Goal: Information Seeking & Learning: Learn about a topic

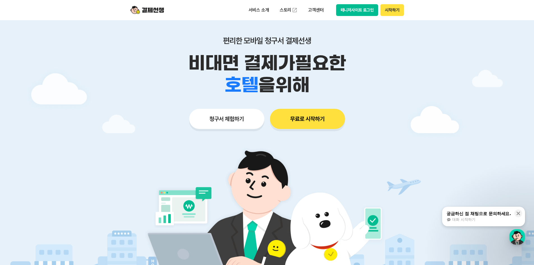
scroll to position [28, 0]
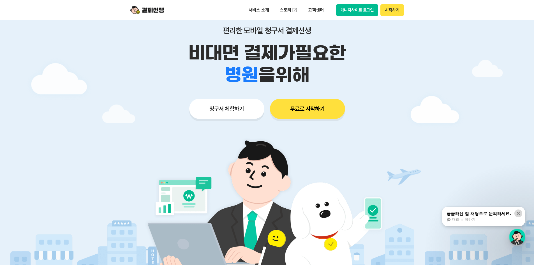
click at [518, 212] on icon at bounding box center [519, 214] width 6 height 6
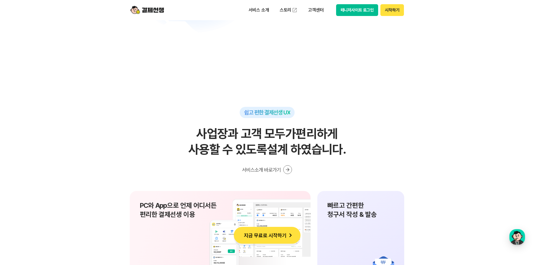
scroll to position [3731, 0]
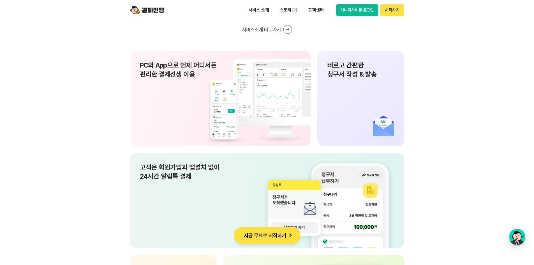
click at [342, 95] on div "빠르고 간편한 청구서 작성 & 발송" at bounding box center [361, 98] width 87 height 95
click at [363, 70] on p "빠르고 간편한 청구서 작성 & 발송" at bounding box center [361, 70] width 67 height 18
drag, startPoint x: 380, startPoint y: 111, endPoint x: 382, endPoint y: 123, distance: 12.3
click at [380, 111] on div "빠르고 간편한 청구서 작성 & 발송" at bounding box center [361, 98] width 87 height 95
click at [383, 132] on div "빠르고 간편한 청구서 작성 & 발송" at bounding box center [361, 98] width 87 height 95
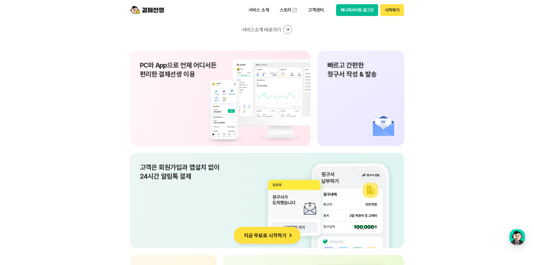
click at [178, 98] on div "PC와 App으로 언제 어디서든 편리한 결제선생 이용" at bounding box center [220, 98] width 181 height 95
click at [192, 180] on p "고객은 회원가입과 앱설치 없이 24시간 알림톡 결제" at bounding box center [267, 172] width 255 height 18
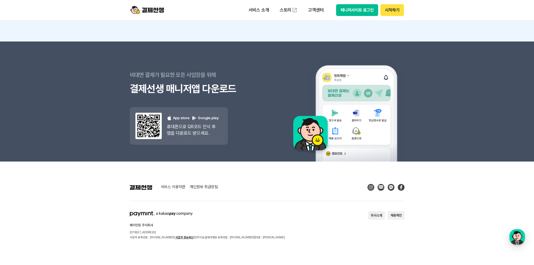
scroll to position [5017, 0]
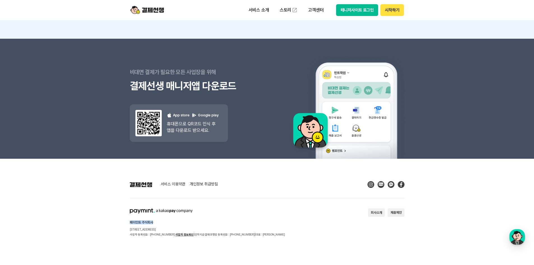
drag, startPoint x: 156, startPoint y: 223, endPoint x: 128, endPoint y: 223, distance: 28.6
click at [128, 223] on footer "서비스 이용약관 개인정보 취급방침 페이민트 주식회사 [STREET_ADDRESS] 사업자 등록번호 : [PHONE_NUMBER] 사업자 정보확…" at bounding box center [267, 212] width 534 height 106
copy h2 "페이민트 주식회사"
click at [247, 192] on div "서비스 이용약관 개인정보 취급방침 페이민트 주식회사 [STREET_ADDRESS] 사업자 등록번호 : [PHONE_NUMBER] 사업자 정보확…" at bounding box center [267, 209] width 275 height 56
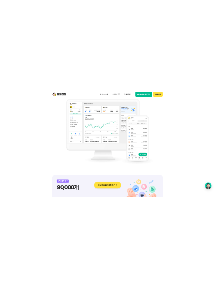
scroll to position [477, 0]
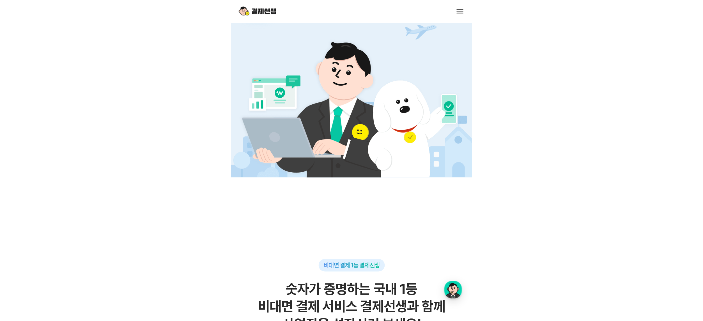
scroll to position [140, 0]
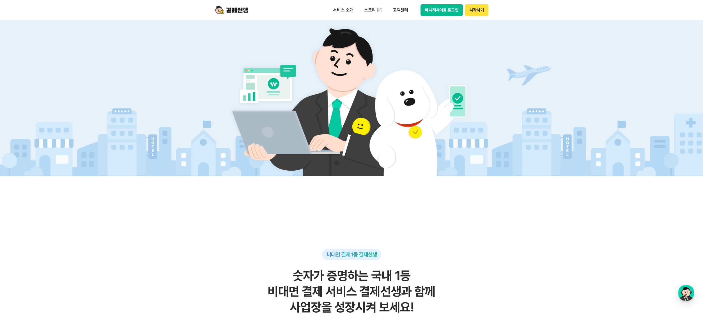
click at [363, 73] on img at bounding box center [352, 97] width 262 height 157
click at [355, 256] on span "비대면 결제 1등 결제선생" at bounding box center [352, 254] width 50 height 7
click at [380, 257] on div "비대면 결제 1등 결제선생" at bounding box center [351, 254] width 59 height 11
click at [482, 97] on img at bounding box center [352, 97] width 262 height 157
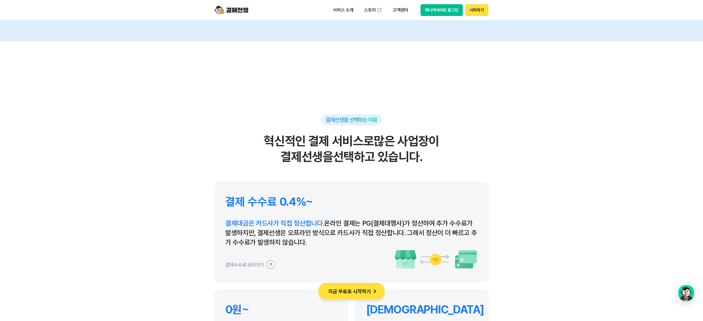
scroll to position [2637, 0]
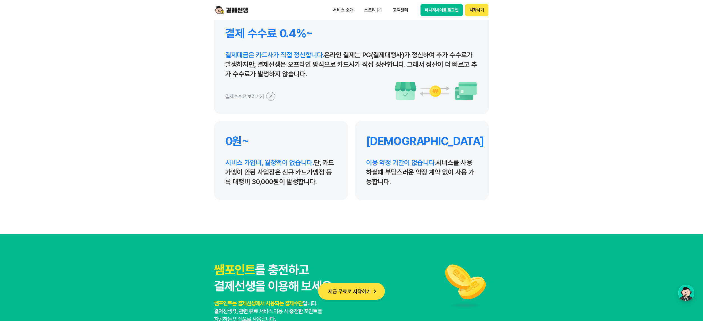
click at [383, 71] on p "결제대금은 카드사가 직접 정산합니다. 온라인 결제는 PG(결제대행사)가 정산하여 추가 수수료가 발생하지만, 결제선생은 오프라인 방식으로 카드사…" at bounding box center [351, 64] width 252 height 29
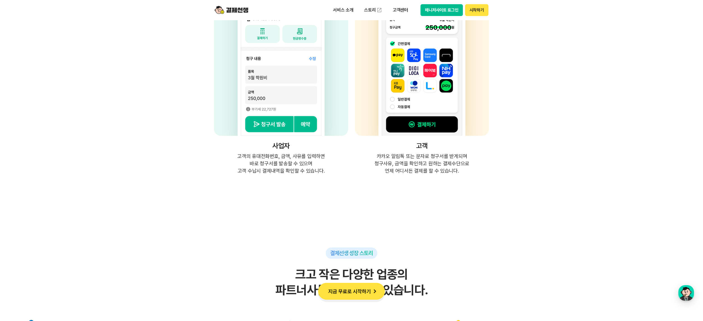
scroll to position [1431, 0]
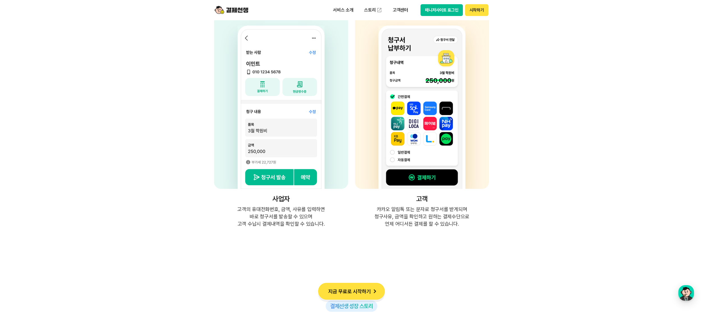
click at [400, 79] on img at bounding box center [421, 107] width 87 height 163
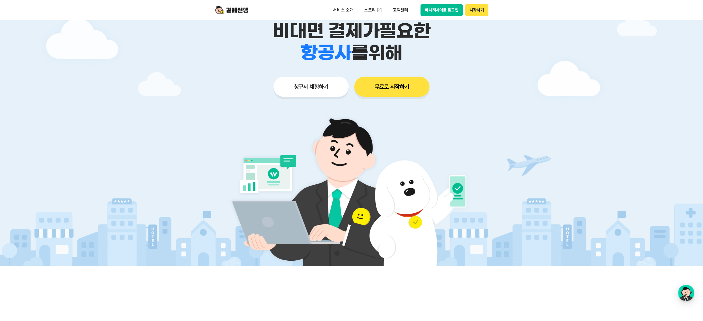
scroll to position [0, 0]
